Goal: Task Accomplishment & Management: Manage account settings

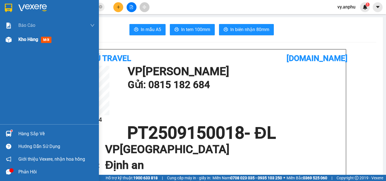
drag, startPoint x: 31, startPoint y: 44, endPoint x: 4, endPoint y: 41, distance: 27.0
click at [26, 44] on div "Kho hàng mới" at bounding box center [56, 40] width 76 height 14
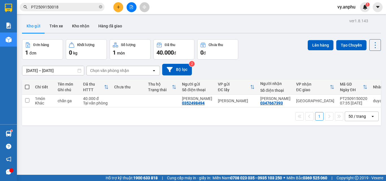
click at [132, 13] on div "Kết quả tìm kiếm ( 1 ) Bộ lọc Mã ĐH Trạng thái Món hàng Thu hộ Tổng cước Chưa c…" at bounding box center [193, 7] width 386 height 14
click at [134, 7] on button at bounding box center [132, 7] width 10 height 10
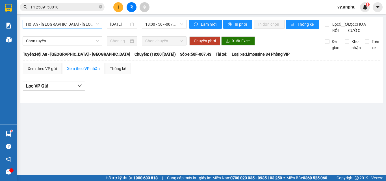
click at [80, 22] on span "Hội An - [GEOGRAPHIC_DATA] - [GEOGRAPHIC_DATA]" at bounding box center [62, 24] width 73 height 8
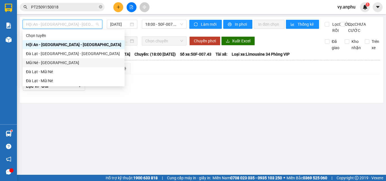
click at [57, 61] on div "Mũi Né - [GEOGRAPHIC_DATA]" at bounding box center [73, 63] width 95 height 6
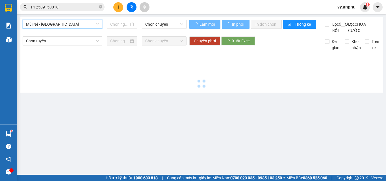
type input "[DATE]"
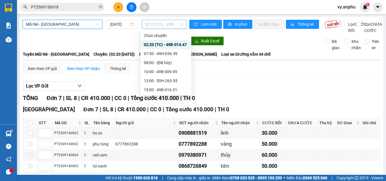
click at [150, 24] on span "02:20 (TC) - 49B-014.47" at bounding box center [164, 24] width 38 height 8
click at [155, 53] on div "07:30 - 49H-036.59" at bounding box center [166, 54] width 44 height 6
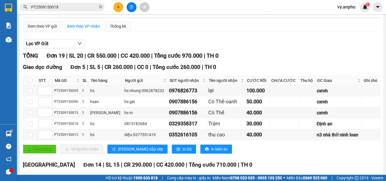
scroll to position [57, 0]
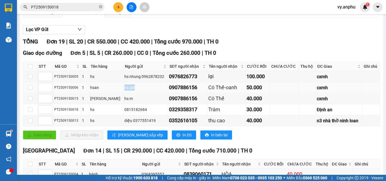
drag, startPoint x: 122, startPoint y: 95, endPoint x: 108, endPoint y: 95, distance: 13.9
click at [108, 93] on tr "PT2509150006 1 hsan hs gái 0907886156 [PERSON_NAME]-oanh 50.000 cxmh" at bounding box center [201, 87] width 357 height 11
click at [89, 93] on td "hsan" at bounding box center [106, 87] width 35 height 11
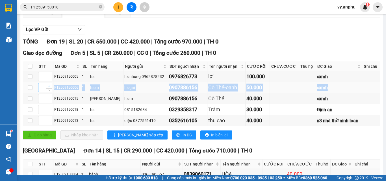
drag, startPoint x: 322, startPoint y: 92, endPoint x: 52, endPoint y: 92, distance: 269.8
click at [52, 92] on tr "PT2509150006 1 hsan hs gái 0907886156 [PERSON_NAME]-oanh 50.000 cxmh" at bounding box center [201, 87] width 357 height 11
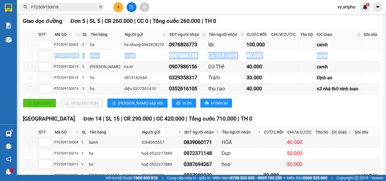
scroll to position [85, 0]
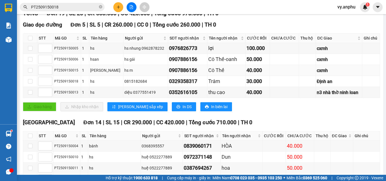
click at [192, 74] on div "0907886156" at bounding box center [187, 70] width 37 height 8
drag, startPoint x: 76, startPoint y: 65, endPoint x: 55, endPoint y: 63, distance: 20.4
click at [55, 62] on div "PT2509150006" at bounding box center [67, 59] width 26 height 5
click at [77, 62] on div "PT2509150006" at bounding box center [67, 59] width 26 height 5
drag, startPoint x: 77, startPoint y: 65, endPoint x: 55, endPoint y: 63, distance: 22.8
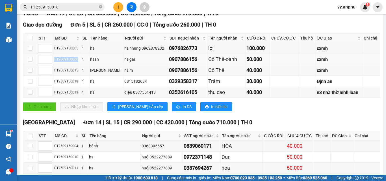
click at [55, 62] on div "PT2509150006" at bounding box center [67, 59] width 26 height 5
copy div "PT2509150006"
click at [65, 6] on input "PT2509150018" at bounding box center [64, 7] width 67 height 6
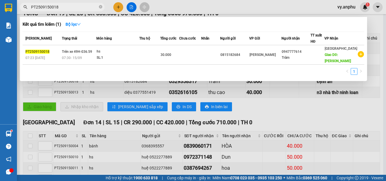
click at [65, 6] on input "PT2509150018" at bounding box center [64, 7] width 67 height 6
paste input "06"
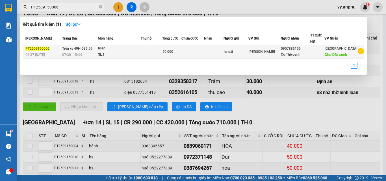
click at [204, 54] on td at bounding box center [193, 51] width 23 height 13
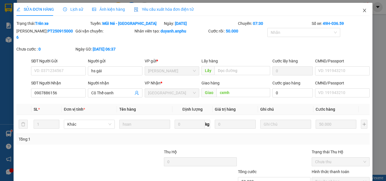
click at [363, 10] on icon "close" at bounding box center [364, 10] width 3 height 3
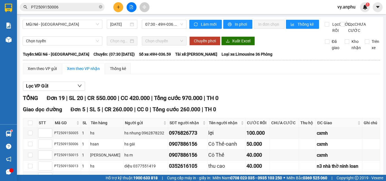
click at [76, 8] on input "PT2509150006" at bounding box center [64, 7] width 67 height 6
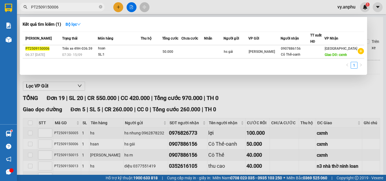
click at [76, 8] on input "PT2509150006" at bounding box center [64, 7] width 67 height 6
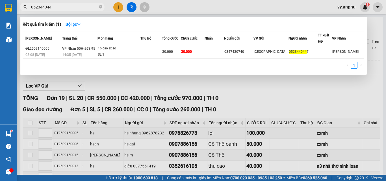
type input "0523440447"
click at [100, 7] on icon "close-circle" at bounding box center [100, 6] width 3 height 3
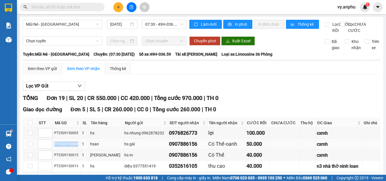
drag, startPoint x: 76, startPoint y: 150, endPoint x: 55, endPoint y: 154, distance: 21.0
click at [55, 150] on td "PT2509150006" at bounding box center [67, 144] width 28 height 11
copy div "PT2509150006"
click at [64, 7] on input "text" at bounding box center [64, 7] width 67 height 6
paste input "PT2509150006"
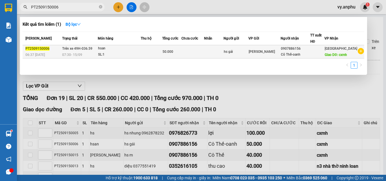
type input "PT2509150006"
click at [110, 58] on div "SL: 1" at bounding box center [119, 55] width 42 height 6
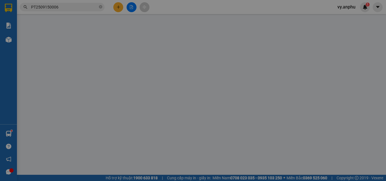
type input "hs gái"
type input "0907886156"
type input "Cô Thế-oanh"
type input "cxmh"
type input "50.000"
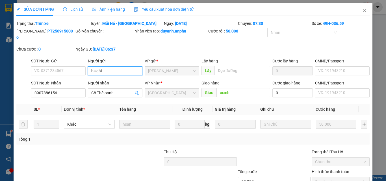
click at [105, 66] on input "hs gái" at bounding box center [115, 70] width 55 height 9
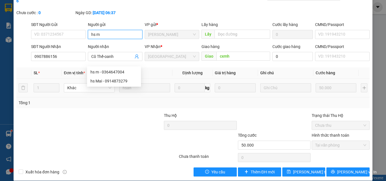
scroll to position [37, 0]
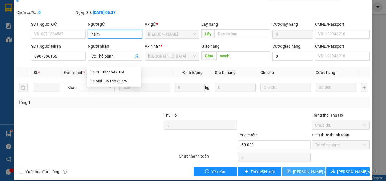
type input "hs m"
drag, startPoint x: 306, startPoint y: 167, endPoint x: 295, endPoint y: 144, distance: 25.4
click at [303, 169] on span "[PERSON_NAME] thay đổi" at bounding box center [315, 172] width 45 height 6
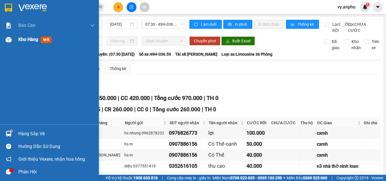
click at [25, 39] on span "Kho hàng" at bounding box center [28, 39] width 20 height 5
